Goal: Task Accomplishment & Management: Use online tool/utility

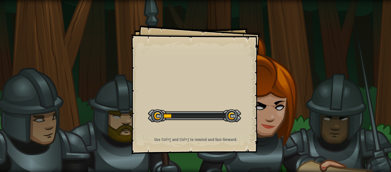
click at [192, 51] on div "Goals Start Level Error loading from server. Try refreshing the page. You'll ne…" at bounding box center [195, 89] width 129 height 129
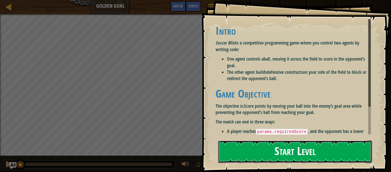
click at [302, 153] on button "Start Level" at bounding box center [295, 151] width 154 height 23
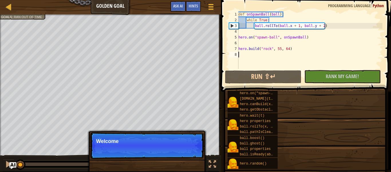
click at [302, 153] on div "Goals Intro Soccer Blitz is a competitive programming game where you control tw…" at bounding box center [195, 86] width 391 height 172
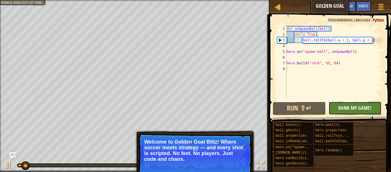
click at [361, 108] on span "Rank My Game!" at bounding box center [355, 107] width 33 height 7
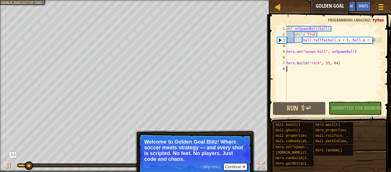
click at [311, 71] on div "def onSpawnBall ( ball ) : while True : ball . rollTo ( ball . x + 1 , ball . y…" at bounding box center [334, 69] width 97 height 86
click at [244, 170] on button "Continue" at bounding box center [236, 166] width 24 height 7
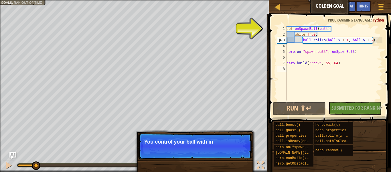
click at [212, 143] on p "You control your ball with in" at bounding box center [195, 142] width 102 height 6
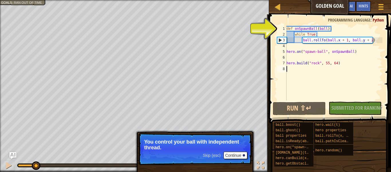
click at [187, 150] on p "You control your ball with independent thread." at bounding box center [195, 144] width 102 height 11
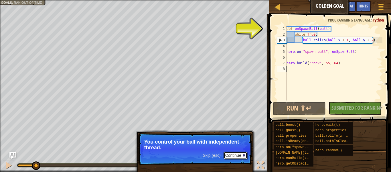
click at [231, 157] on button "Continue" at bounding box center [236, 154] width 24 height 7
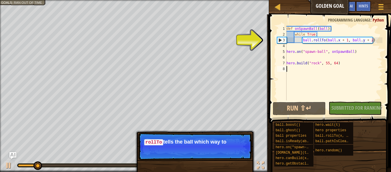
click at [218, 153] on p "Skip (esc) Continue rollTo tells the ball which way to" at bounding box center [195, 146] width 114 height 27
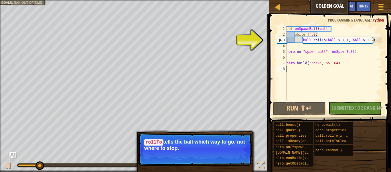
click at [193, 153] on p "Skip (esc) Continue rollTo tells the ball which way to go, not where to stop." at bounding box center [195, 149] width 114 height 33
click at [208, 151] on p "Skip (esc) Continue rollTo tells the ball which way to go, not where to stop." at bounding box center [195, 149] width 114 height 33
click at [233, 156] on button "Continue" at bounding box center [236, 155] width 24 height 7
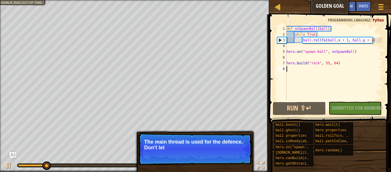
click at [221, 153] on p "Skip (esc) Continue The main thread is used for the defence. Don't let" at bounding box center [195, 149] width 114 height 32
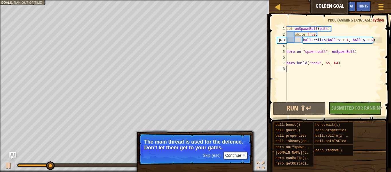
click at [221, 153] on div "Skip (esc) Continue" at bounding box center [225, 154] width 44 height 7
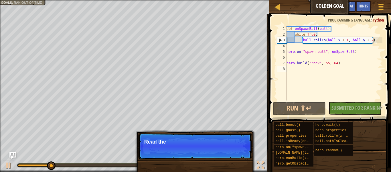
click at [235, 154] on p "Skip (esc) Continue Read the" at bounding box center [195, 146] width 114 height 26
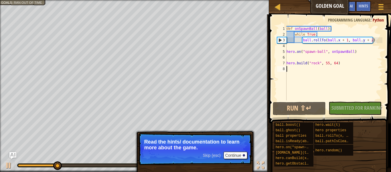
click at [354, 111] on div "No New Code to Rank Rank My Game! Submitting... Submitted for Ranking Failed to…" at bounding box center [352, 107] width 53 height 13
click at [297, 109] on button "Run ⇧↵" at bounding box center [299, 108] width 53 height 13
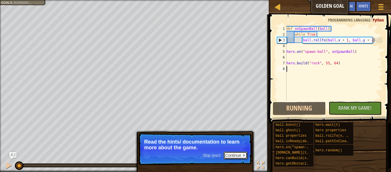
click at [239, 157] on button "Continue" at bounding box center [236, 154] width 24 height 7
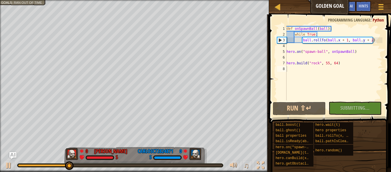
click at [212, 161] on div "♫" at bounding box center [134, 163] width 269 height 17
click at [218, 167] on div "2:01.2 Now: 0:31.6 Max: 2:04.9 ♫" at bounding box center [134, 163] width 269 height 17
click at [283, 8] on link "Ladder" at bounding box center [282, 7] width 3 height 8
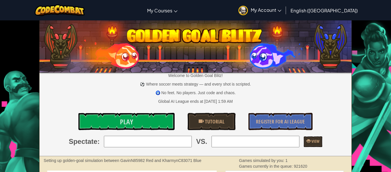
click at [291, 47] on img at bounding box center [196, 45] width 313 height 54
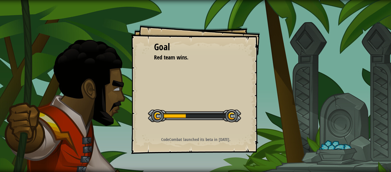
click at [131, 66] on div "Goal Red team wins. Start Level Error loading from server. Try refreshing the p…" at bounding box center [195, 89] width 129 height 129
